Goal: Task Accomplishment & Management: Use online tool/utility

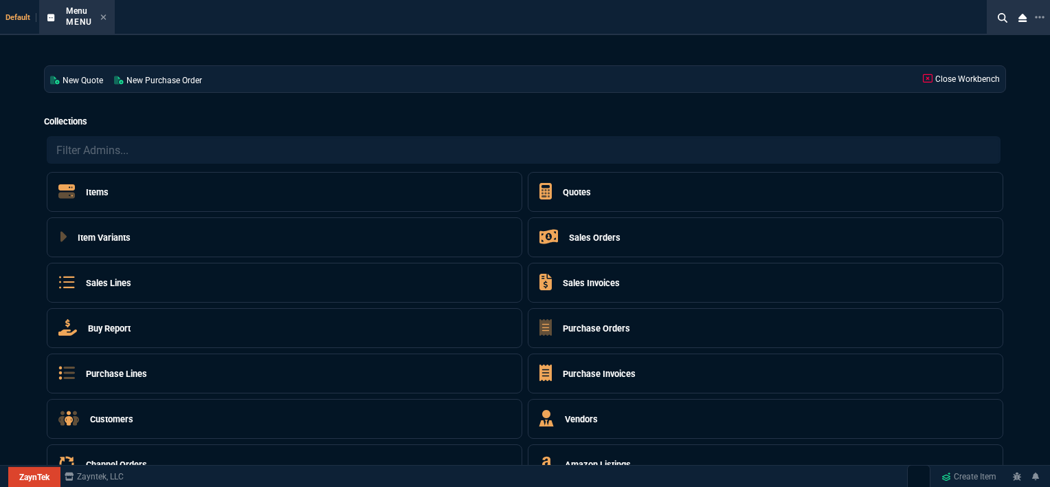
select select "12: [PERSON_NAME]"
click at [104, 15] on icon at bounding box center [103, 17] width 6 height 8
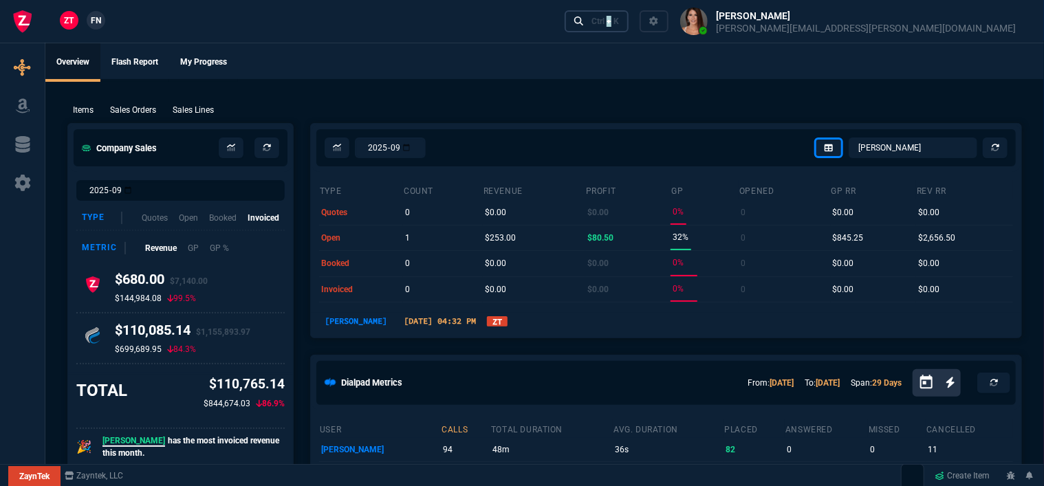
click at [619, 25] on div "Ctrl + K" at bounding box center [604, 21] width 27 height 11
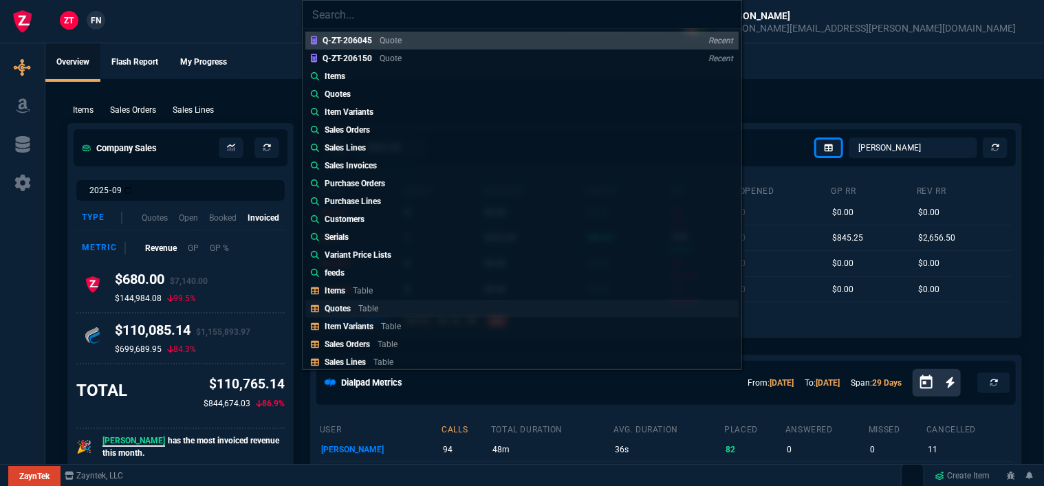
click at [407, 307] on link "Quotes Table" at bounding box center [521, 309] width 433 height 18
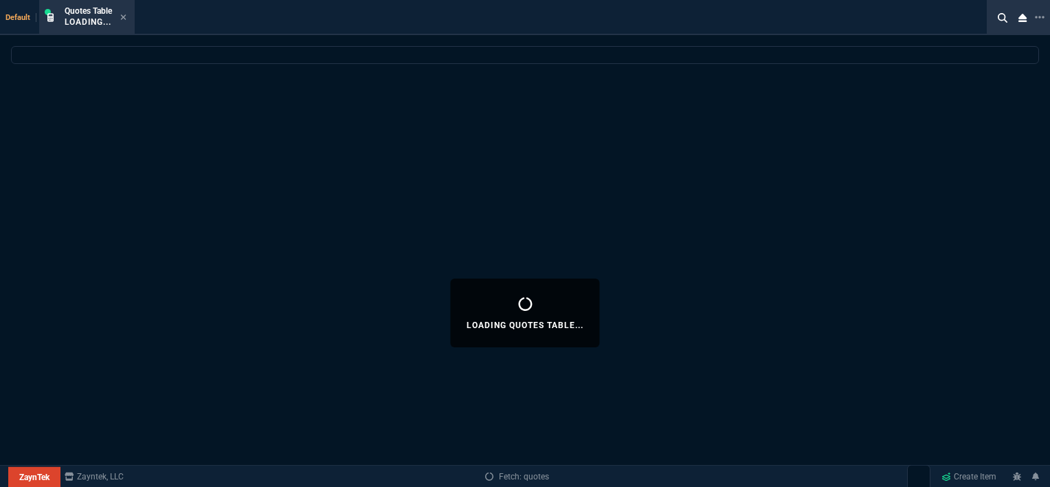
select select
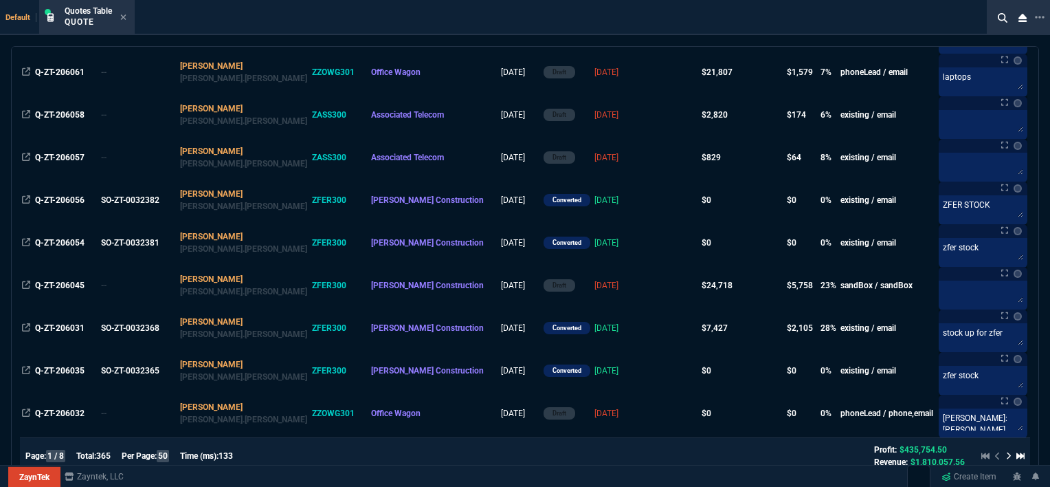
scroll to position [412, 0]
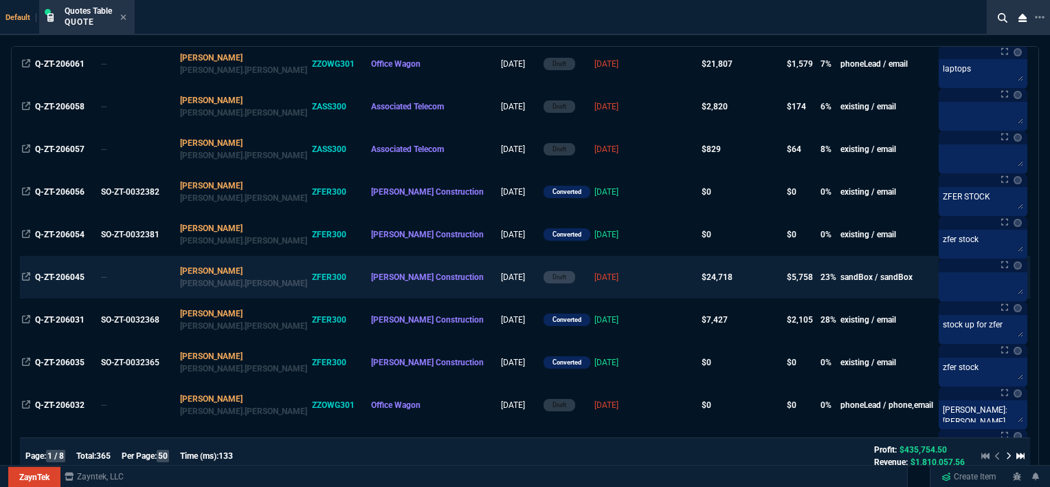
click at [593, 274] on td "[DATE]" at bounding box center [620, 277] width 54 height 43
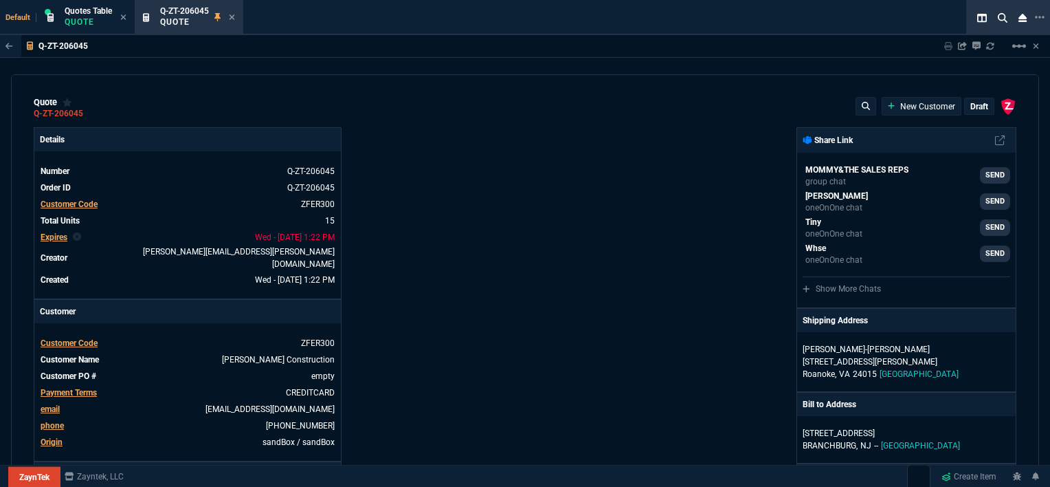
type input "100"
type input "995"
type input "22"
type input "190"
type input "11"
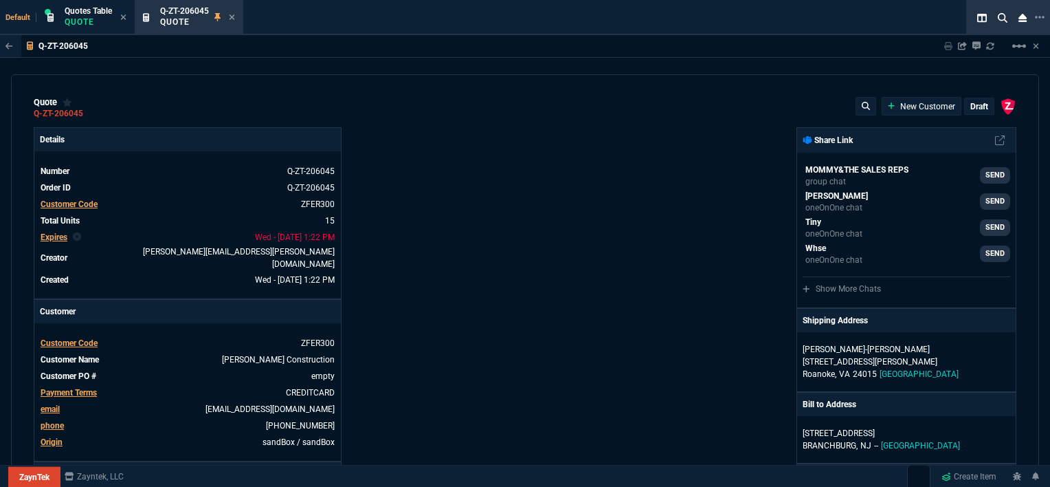
type input "135"
type input "18"
type input "211"
type input "100"
type input "2085"
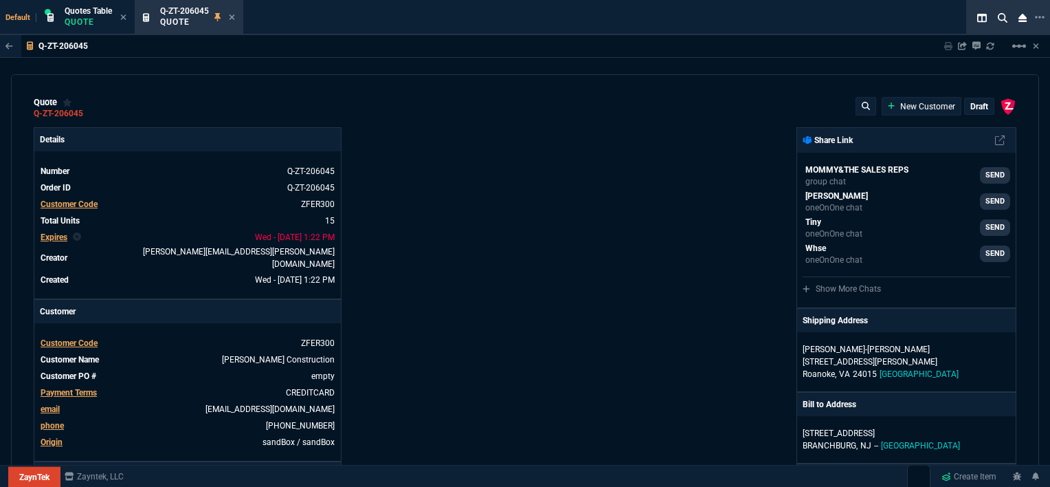
type input "100"
type input "1665"
type input "13"
type input "361"
type input "20"
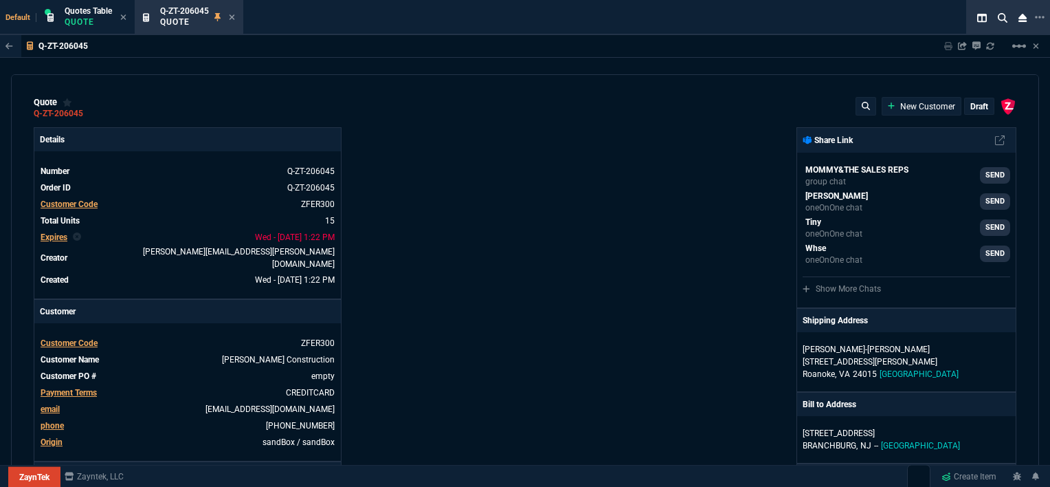
type input "715"
type input "3"
type input "12"
type input "11"
type input "88"
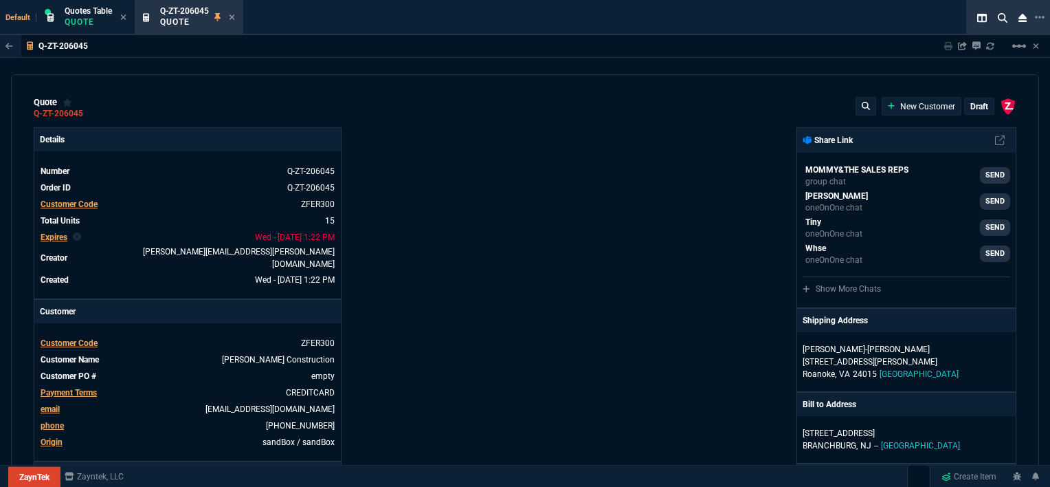
type input "2"
type input "33"
type input "10"
type input "121"
type input "3"
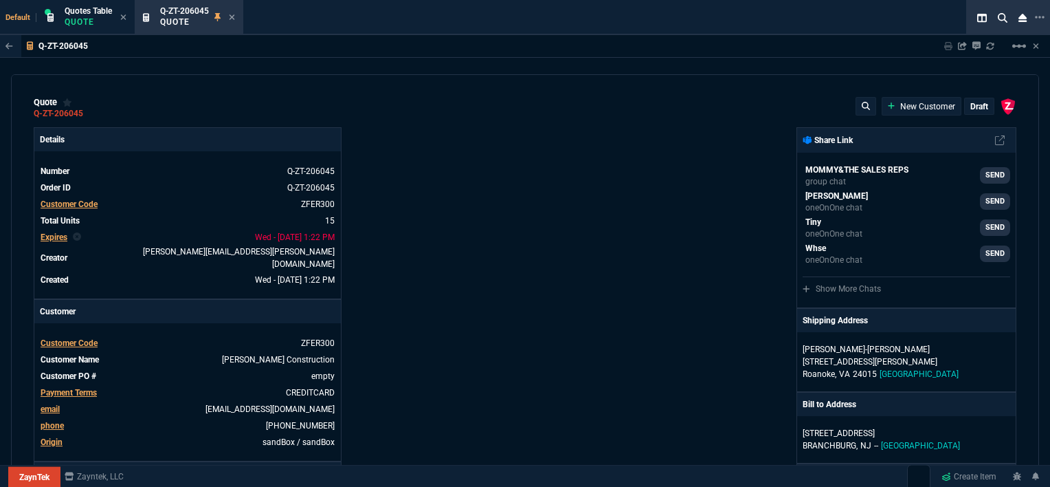
type input "75"
type input "2"
type input "59"
type input "0"
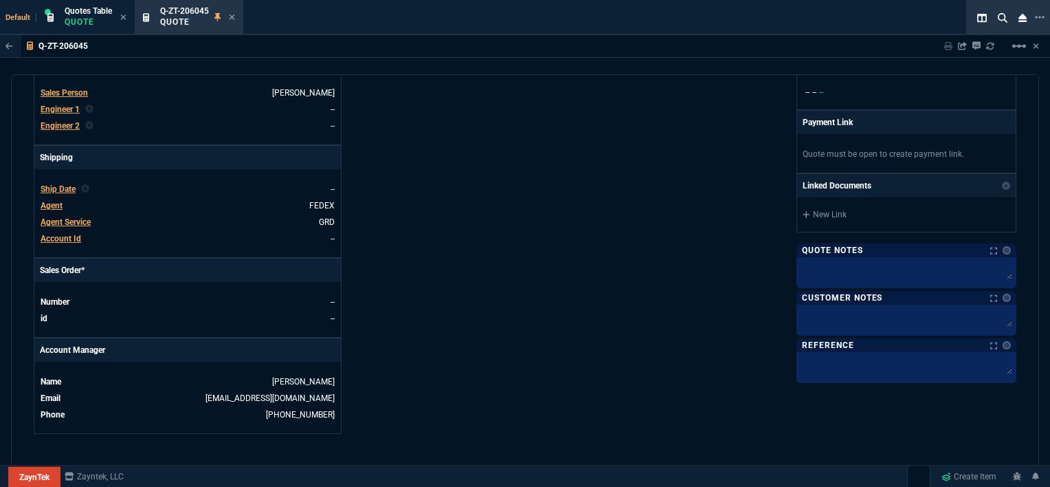
type input "1260.57"
type input "21"
type input "1178.09"
type input "28"
type input "1908.52"
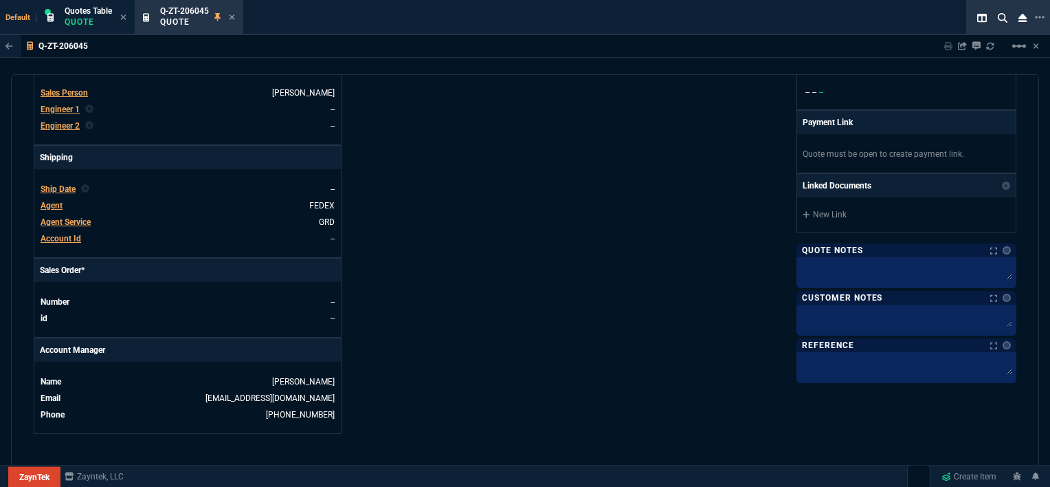
type input "33"
type input "1746.35"
type input "34"
type input "2844.07"
type input "27"
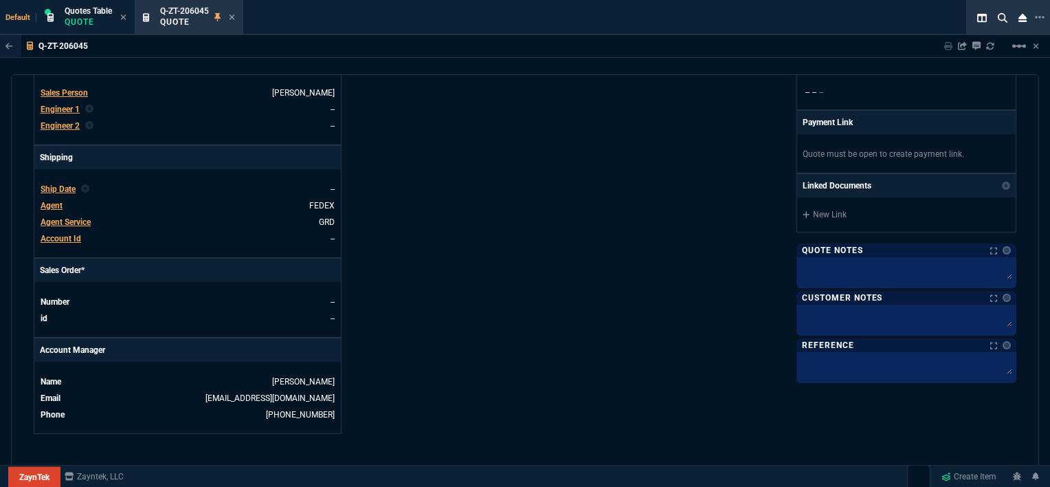
type input "2494.8"
type input "33"
type input "3548.15"
type input "24"
type input "4041.58"
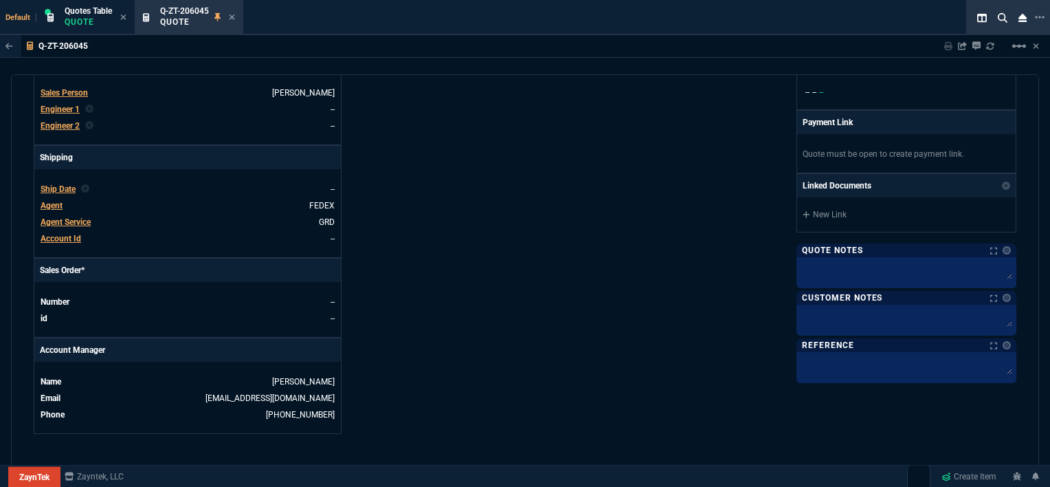
type input "10"
type input "699"
type input "33"
type input "1049"
type input "26"
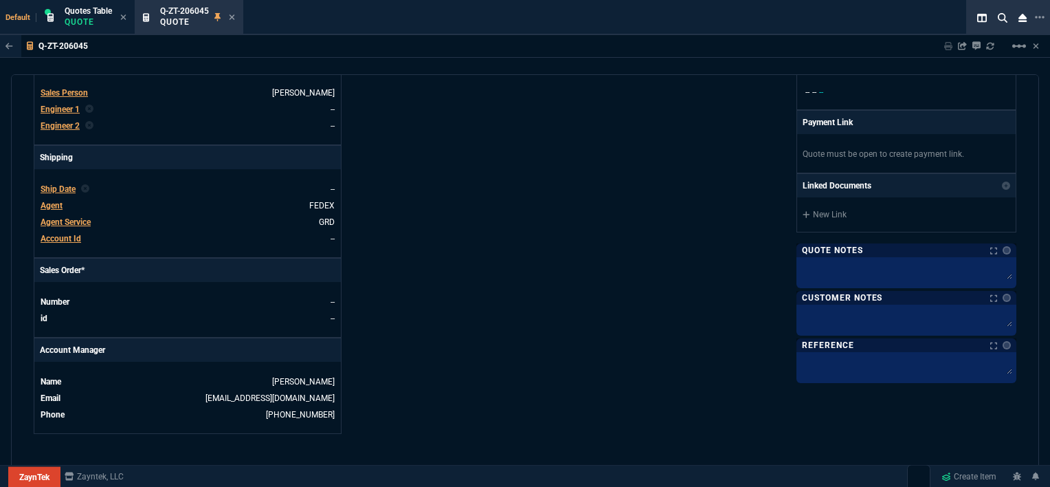
type input "1999"
type input "33"
type input "1649"
type input "27"
type input "4352.04"
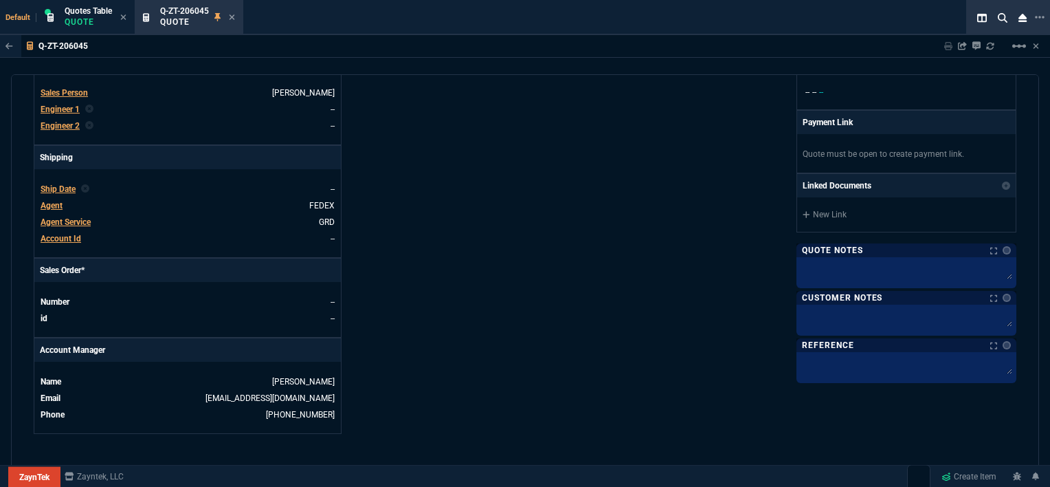
type input "33"
type input "4964.65"
type input "26"
type input "6409.36"
type input "100"
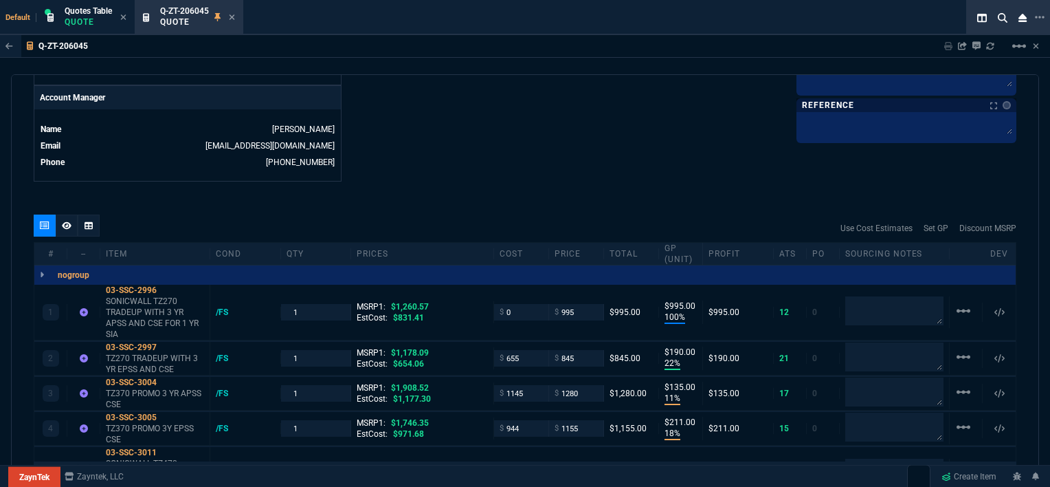
scroll to position [687, 0]
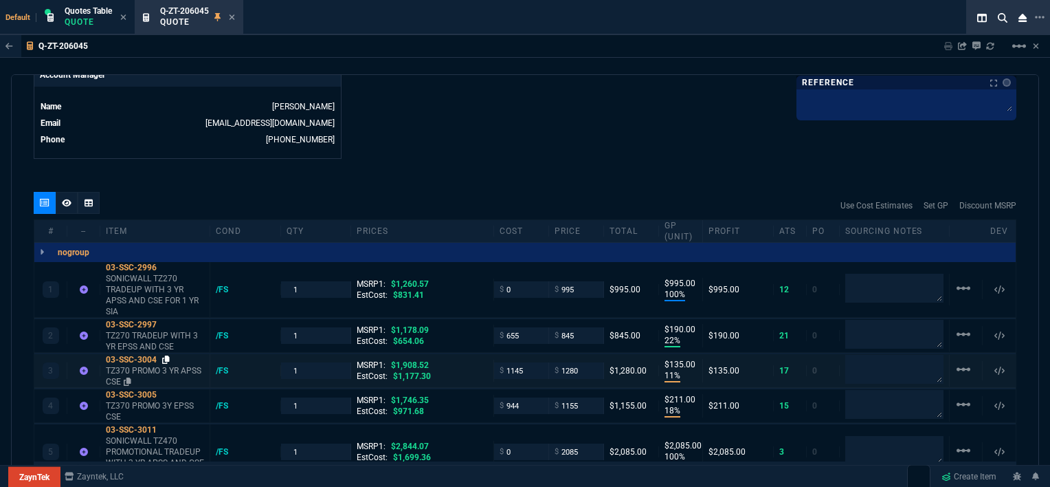
click at [167, 355] on icon at bounding box center [166, 359] width 8 height 8
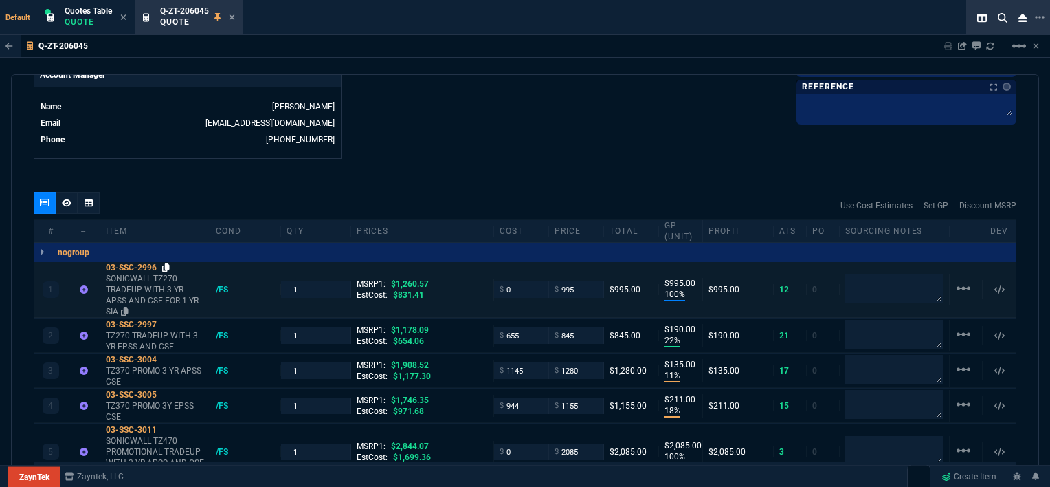
click at [164, 263] on icon at bounding box center [166, 267] width 8 height 8
